Goal: Find specific fact: Find specific fact

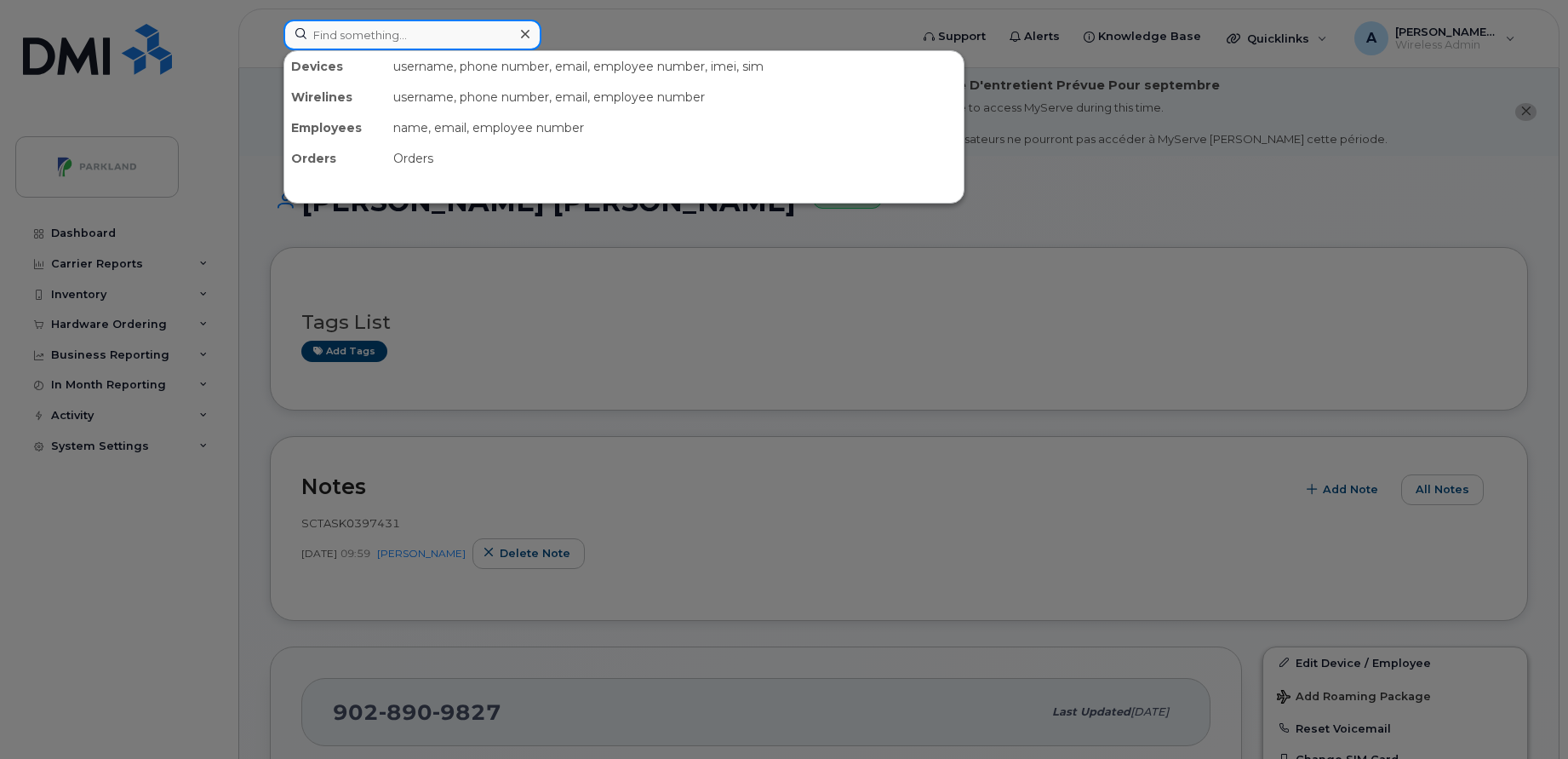
click at [525, 30] on div at bounding box center [412, 35] width 258 height 31
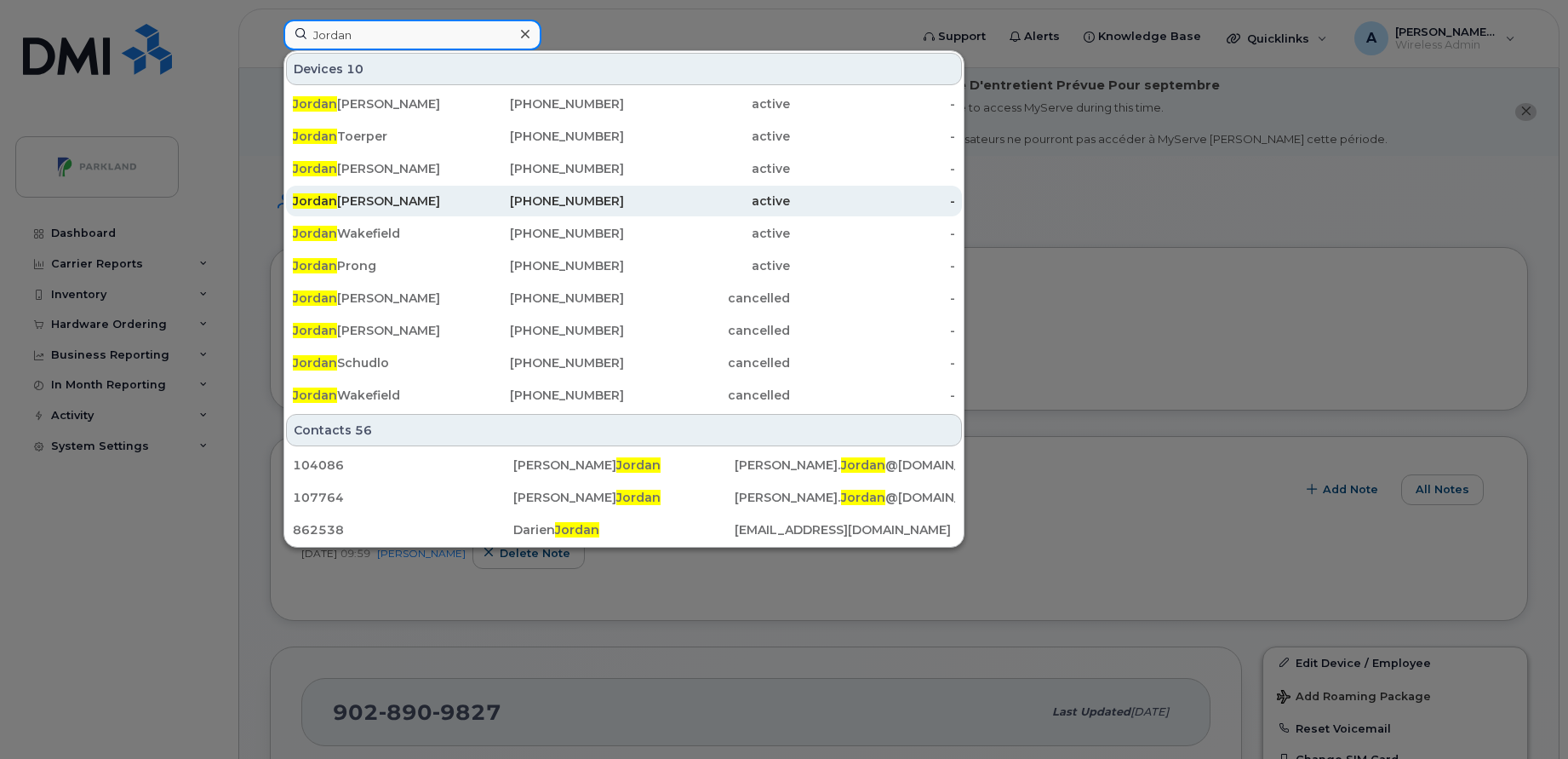
type input "Jordan"
click at [385, 197] on div "[PERSON_NAME]" at bounding box center [375, 200] width 166 height 17
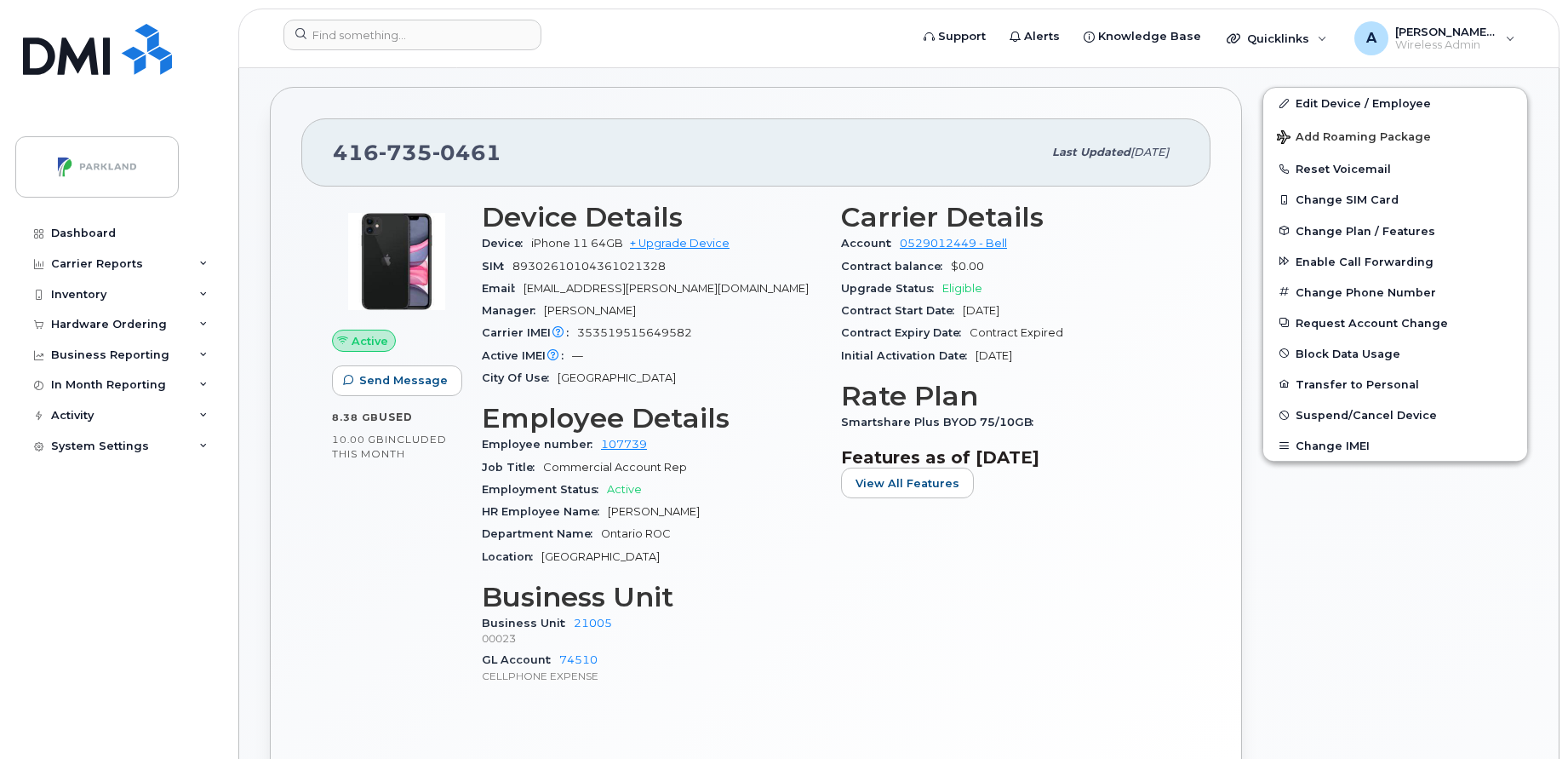
scroll to position [426, 0]
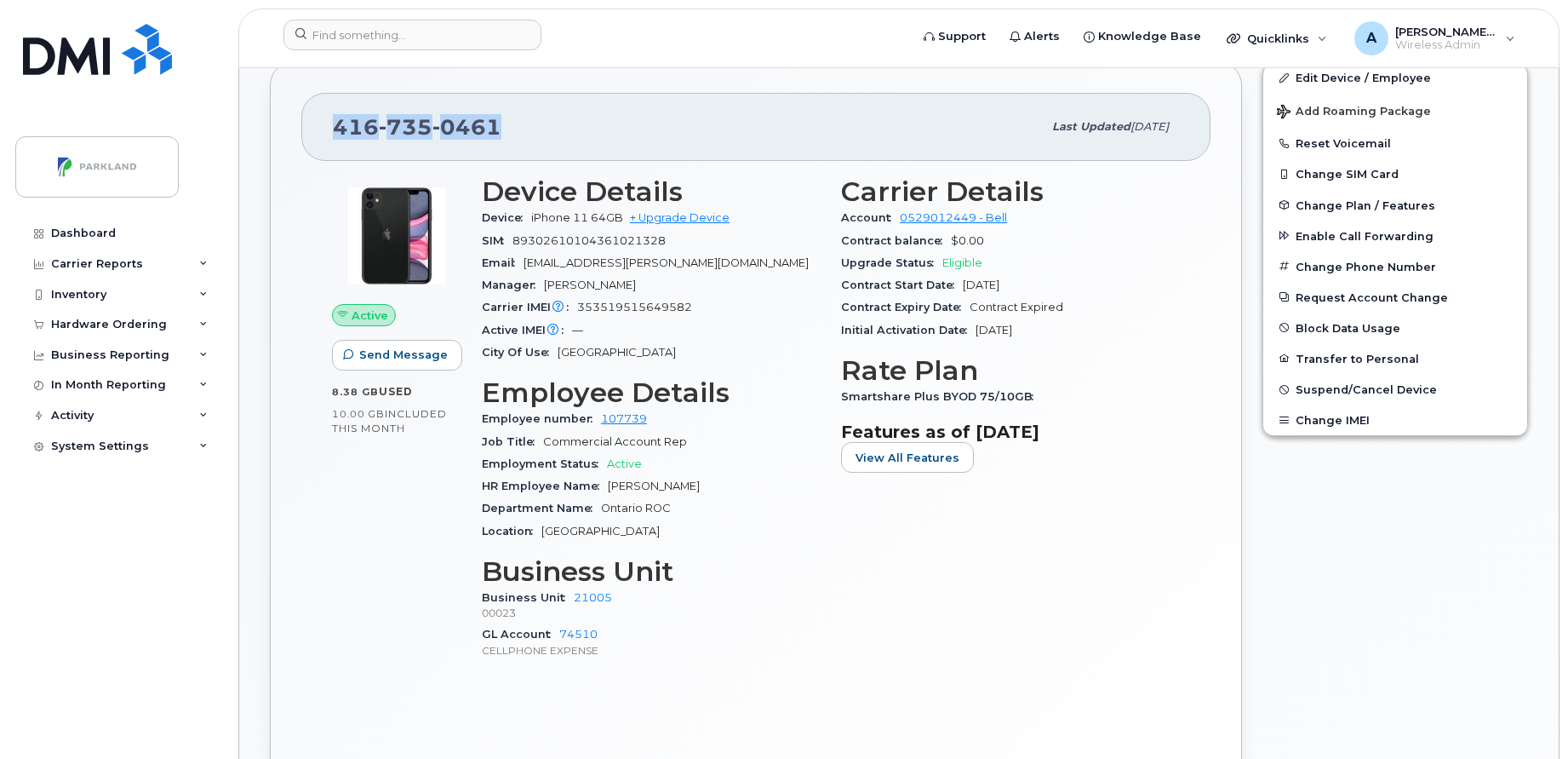
drag, startPoint x: 506, startPoint y: 129, endPoint x: 332, endPoint y: 127, distance: 174.0
click at [332, 127] on div "416 735 0461 Last updated Aug 22, 2025" at bounding box center [756, 127] width 909 height 68
copy span "416 735 0461"
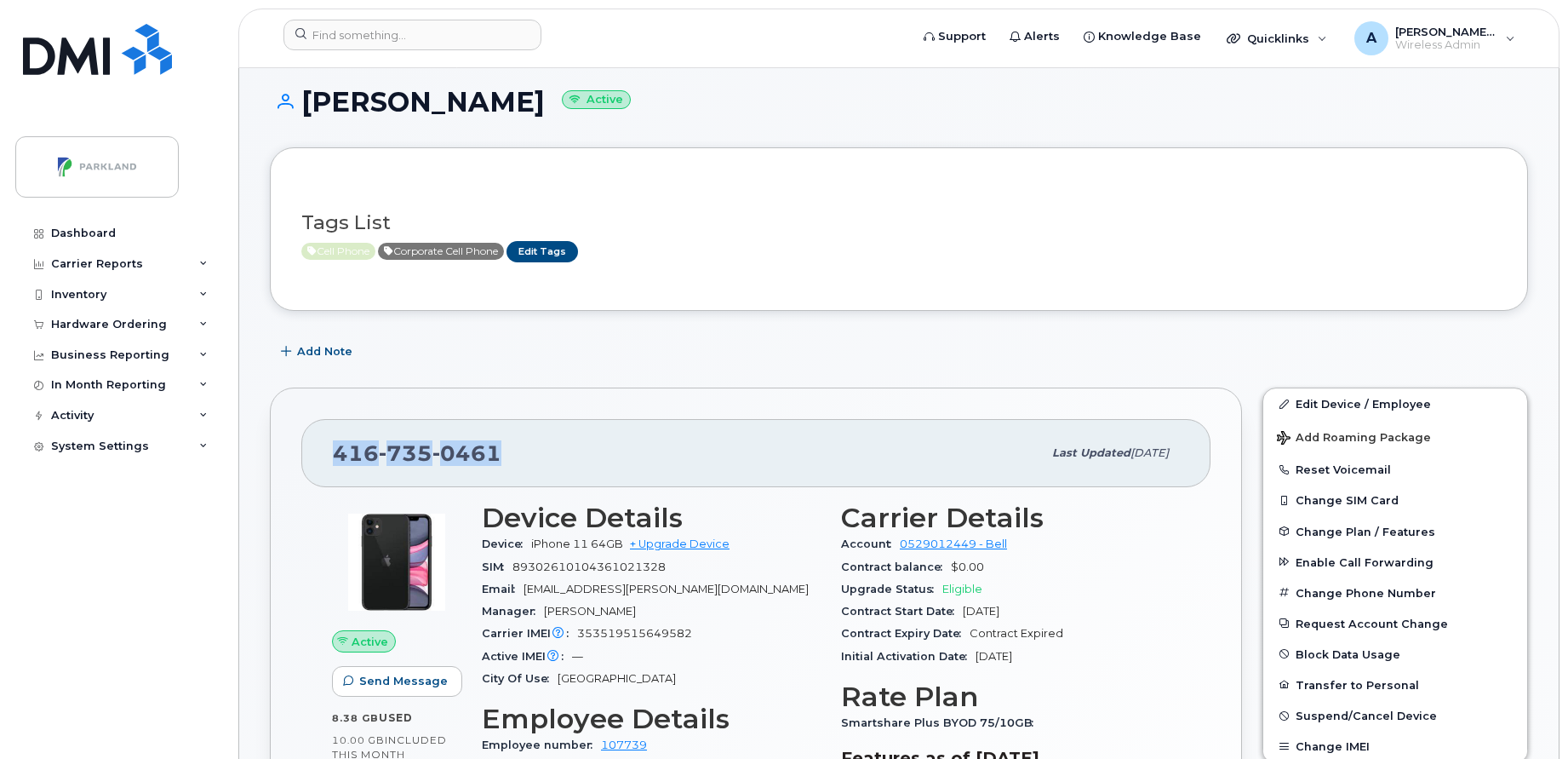
scroll to position [0, 0]
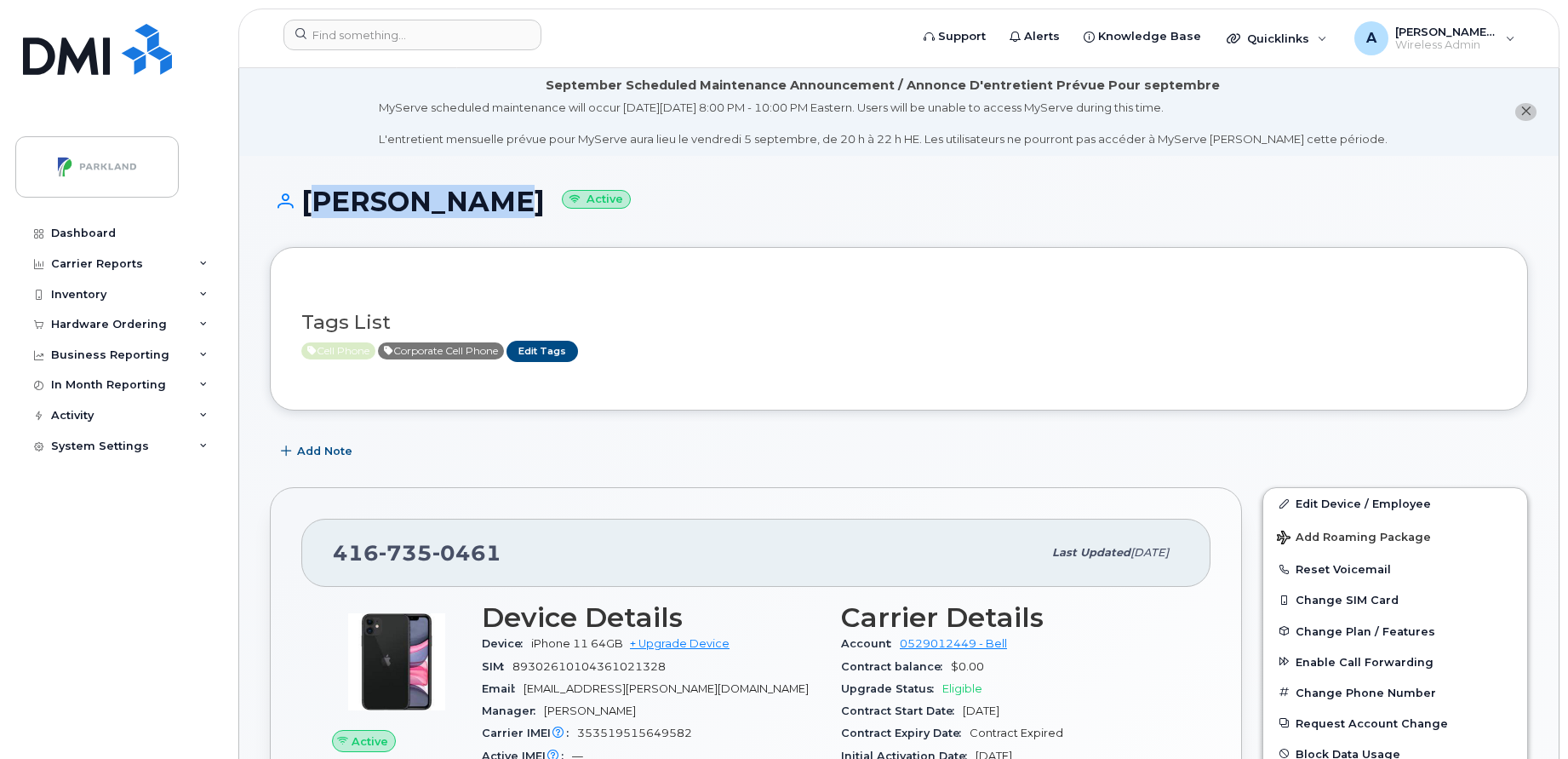
drag, startPoint x: 485, startPoint y: 202, endPoint x: 305, endPoint y: 209, distance: 180.1
click at [305, 209] on h1 "Jordan Mann Active" at bounding box center [898, 201] width 1258 height 30
copy h1 "Jordan Mann"
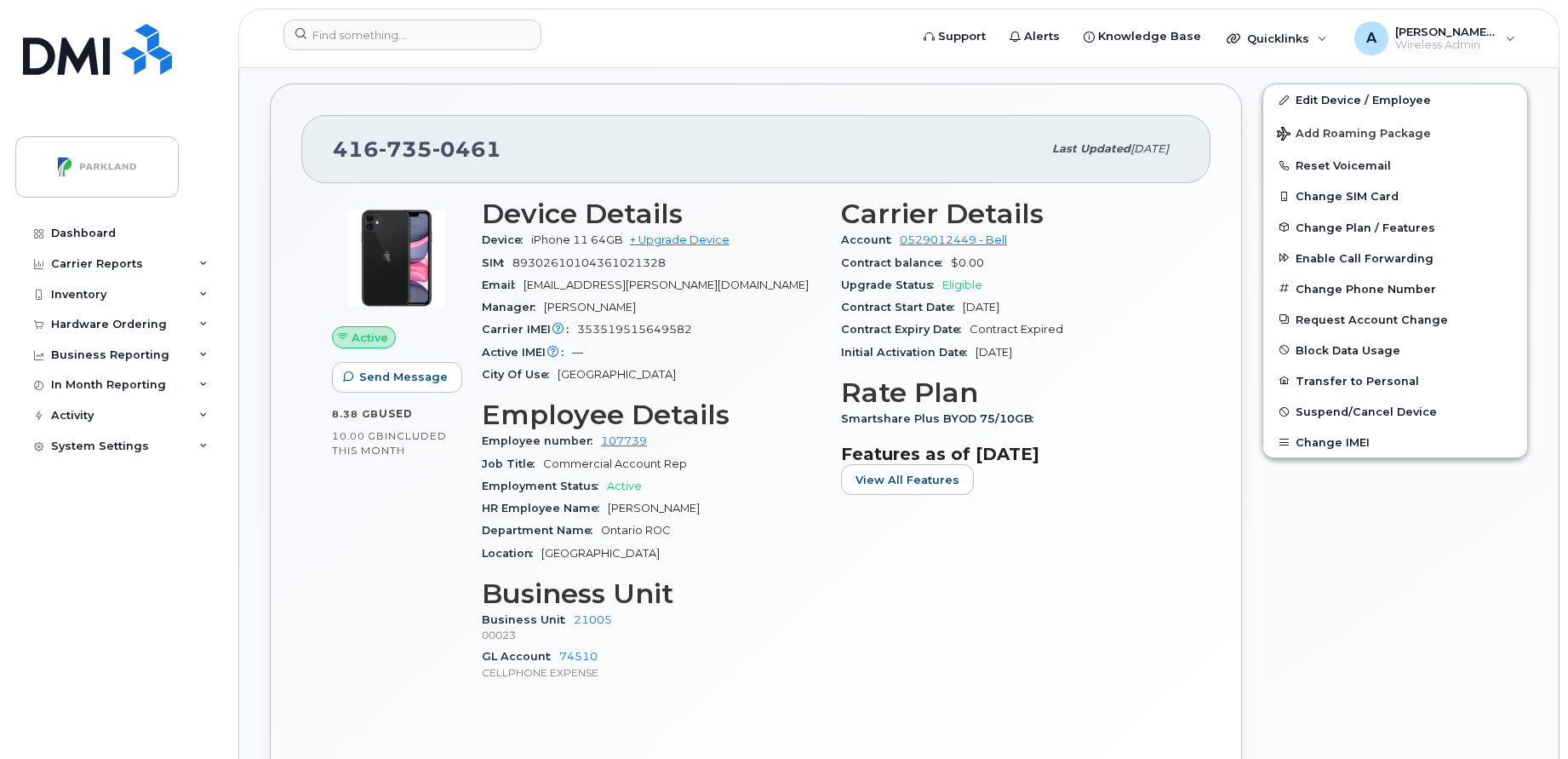
scroll to position [396, 0]
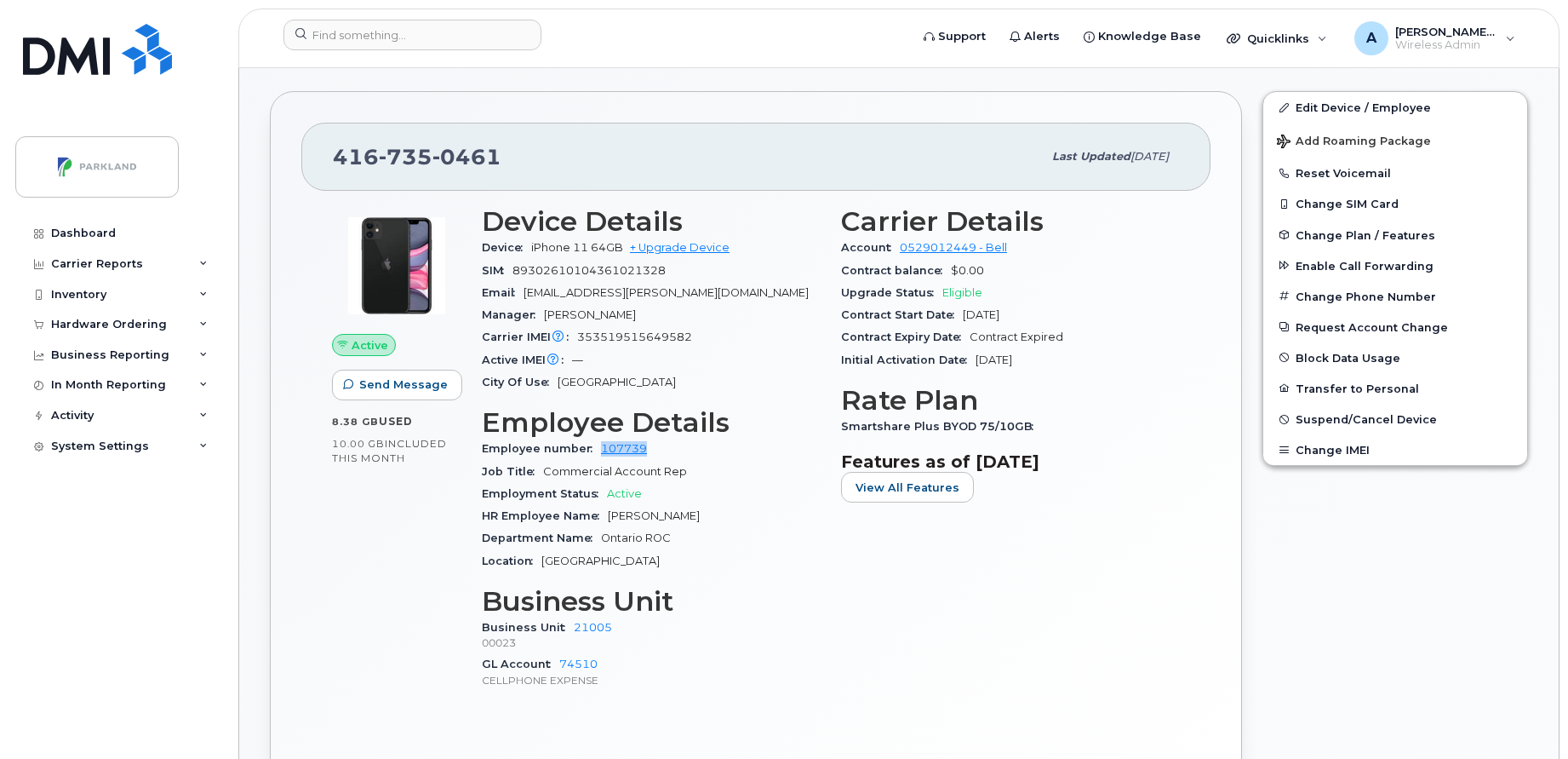
drag, startPoint x: 652, startPoint y: 447, endPoint x: 597, endPoint y: 447, distance: 55.0
click at [597, 447] on div "Employee number 107739" at bounding box center [651, 449] width 339 height 22
copy link "107739"
drag, startPoint x: 510, startPoint y: 167, endPoint x: 334, endPoint y: 170, distance: 176.0
click at [334, 170] on div "416 735 0461" at bounding box center [688, 157] width 709 height 35
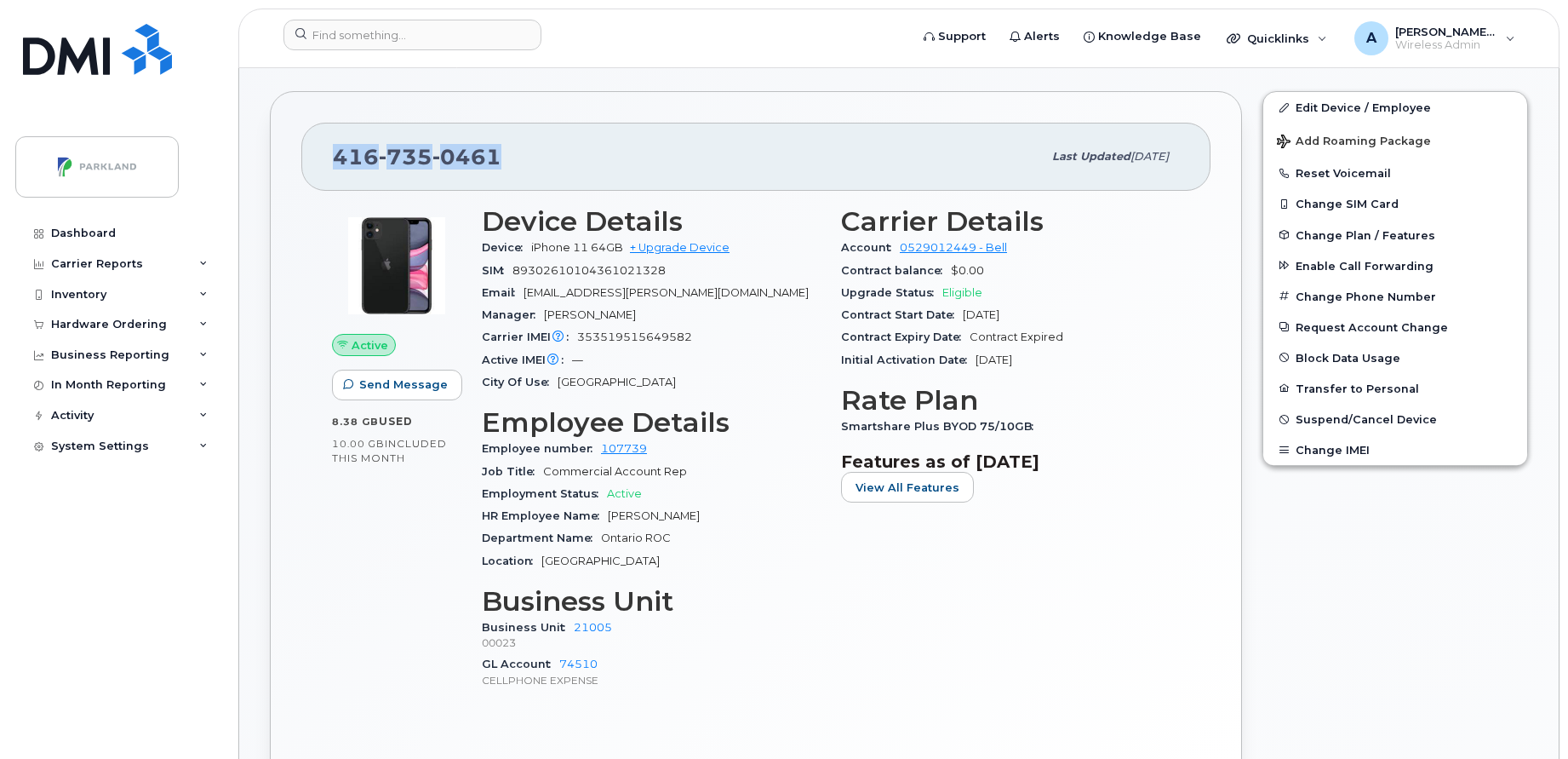
copy span "416 735 0461"
